Goal: Task Accomplishment & Management: Manage account settings

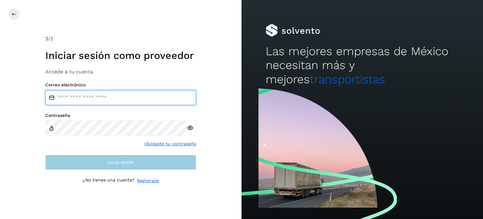
type input "**********"
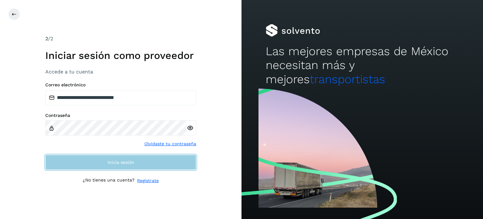
click at [171, 159] on button "Inicia sesión" at bounding box center [120, 161] width 151 height 15
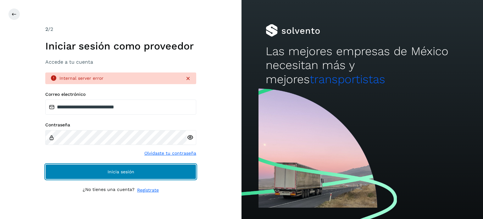
click at [107, 173] on button "Inicia sesión" at bounding box center [120, 171] width 151 height 15
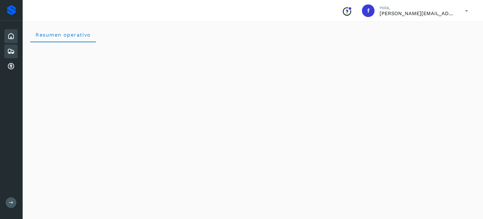
click at [12, 48] on icon at bounding box center [11, 52] width 8 height 8
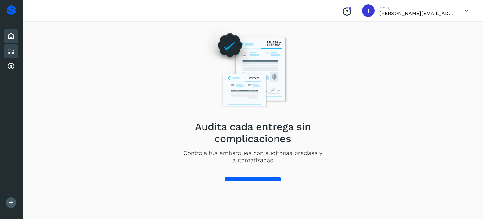
click at [8, 34] on icon at bounding box center [11, 36] width 8 height 8
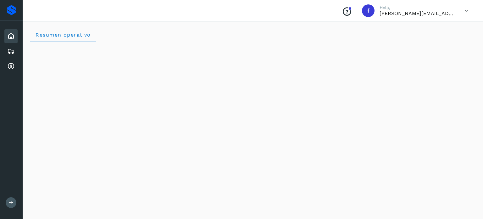
click at [466, 11] on icon at bounding box center [466, 10] width 13 height 13
click at [444, 29] on div "Cerrar sesión" at bounding box center [435, 28] width 75 height 12
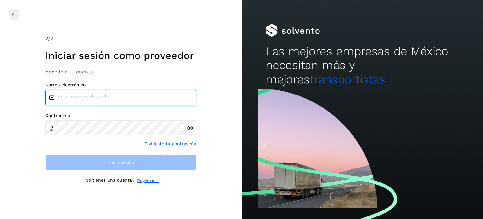
type input "**********"
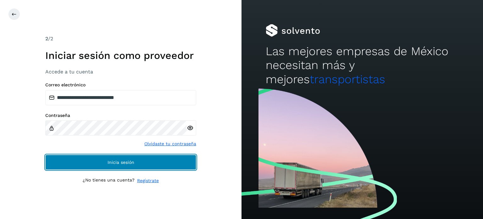
click at [110, 161] on span "Inicia sesión" at bounding box center [121, 162] width 27 height 4
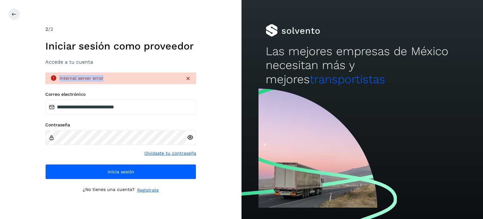
drag, startPoint x: 105, startPoint y: 81, endPoint x: 57, endPoint y: 80, distance: 48.2
click at [57, 79] on div "Internal server error" at bounding box center [120, 78] width 151 height 12
copy div "Internal server error"
